Goal: Find contact information: Find contact information

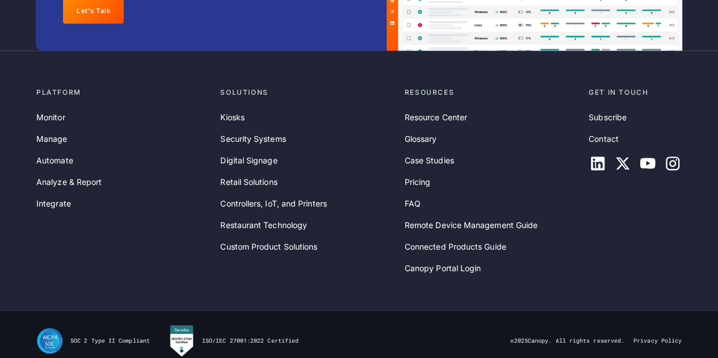
scroll to position [3788, 0]
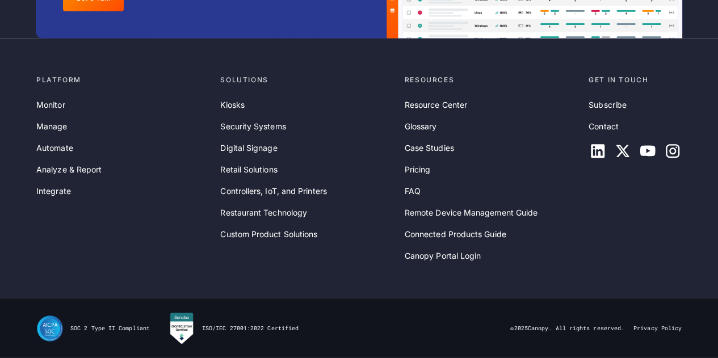
click at [365, 226] on div "Kiosks Security Systems Digital Signage Retail Solutions Controllers, IoT, and …" at bounding box center [307, 170] width 175 height 142
click at [606, 125] on link "Contact" at bounding box center [603, 126] width 30 height 12
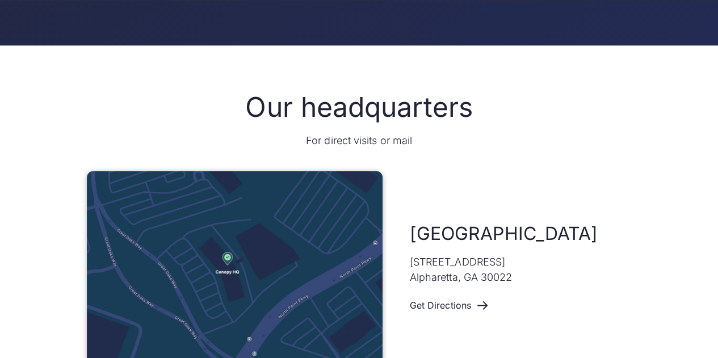
click at [616, 222] on div "Atlanta [STREET_ADDRESS] Get Directions" at bounding box center [521, 269] width 222 height 95
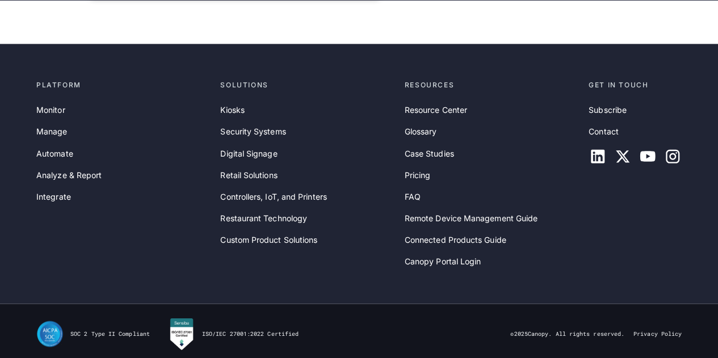
scroll to position [936, 0]
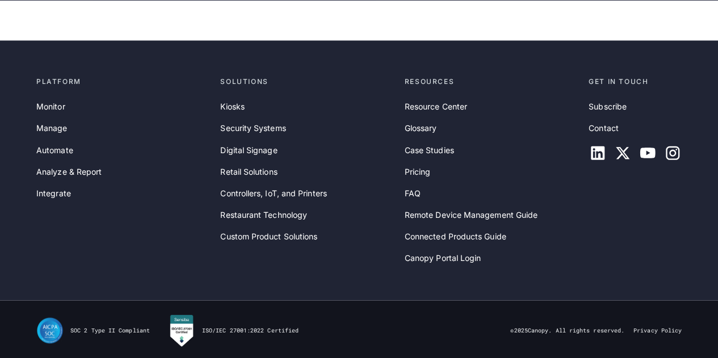
click at [616, 288] on div "Platform Monitor Manage Automate Analyze & Report Integrate Solutions Kiosks Se…" at bounding box center [359, 170] width 718 height 260
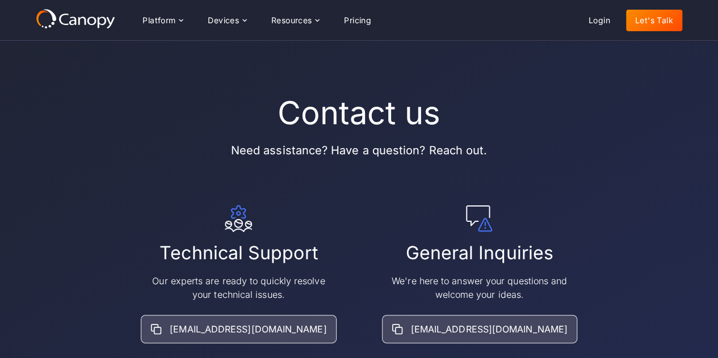
scroll to position [0, 0]
